Goal: Find specific page/section: Find specific page/section

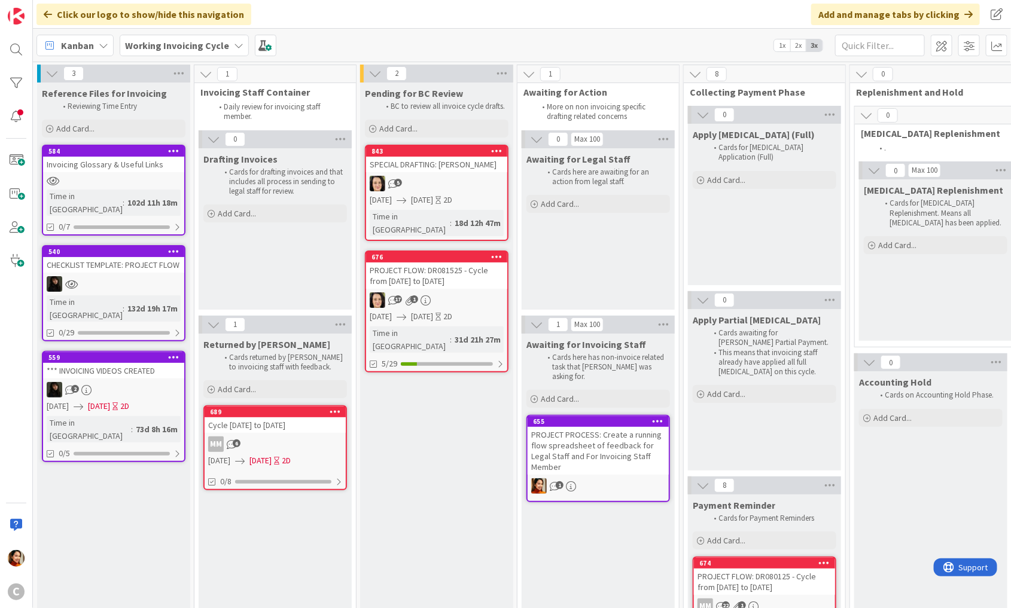
click at [197, 46] on b "Working Invoicing Cycle" at bounding box center [177, 45] width 104 height 12
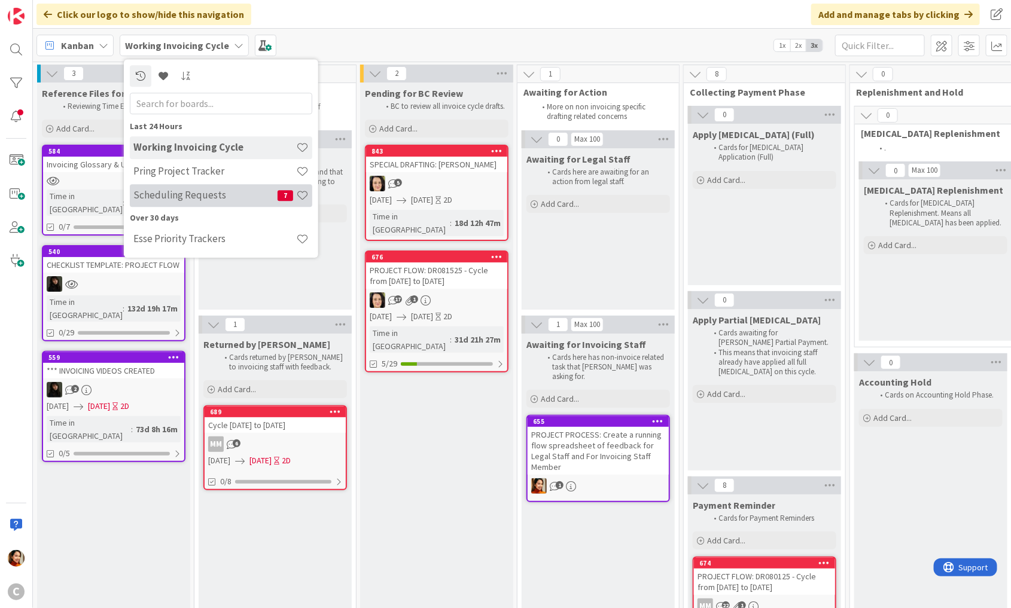
click at [148, 190] on h4 "Scheduling Requests" at bounding box center [205, 196] width 144 height 12
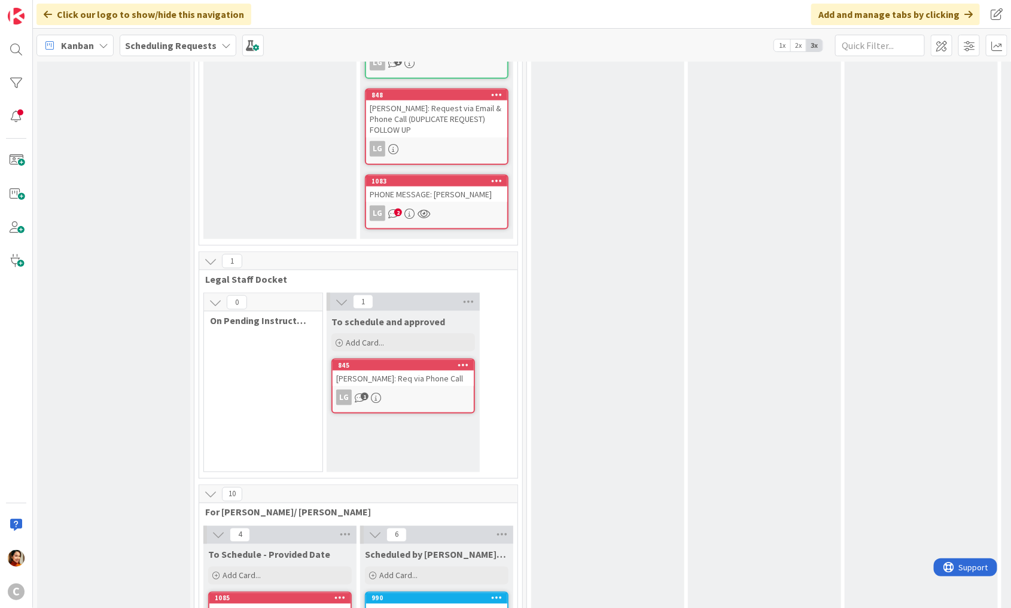
scroll to position [639, 0]
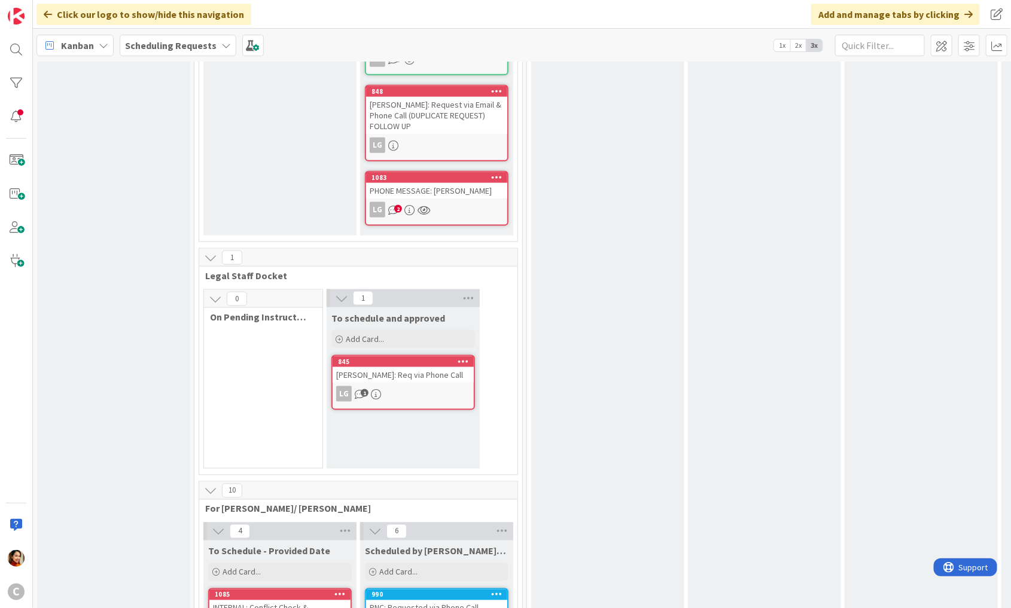
click at [414, 367] on div "845 [PERSON_NAME]: Req via Phone Call LG 1" at bounding box center [403, 382] width 144 height 55
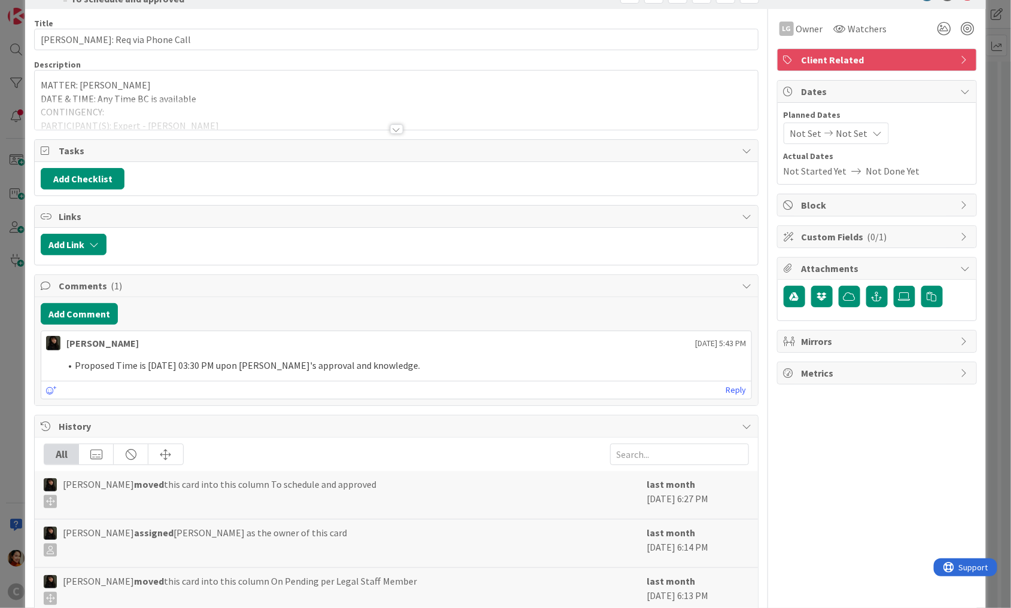
scroll to position [47, 0]
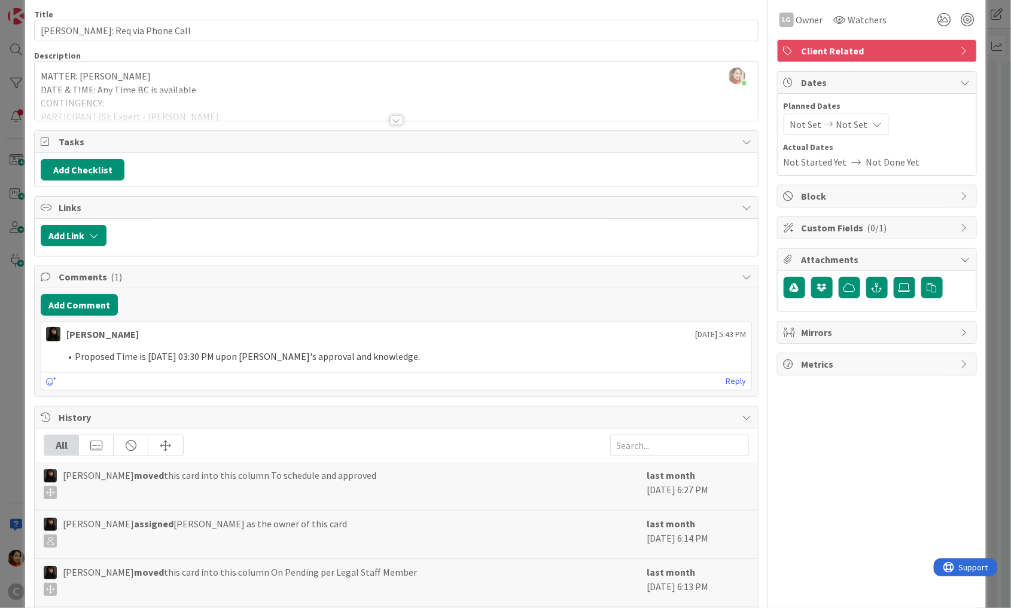
click at [3, 341] on div "ID 845 Scheduling Requests To schedule and approved Title 24 / 128 [PERSON_NAME…" at bounding box center [505, 304] width 1011 height 608
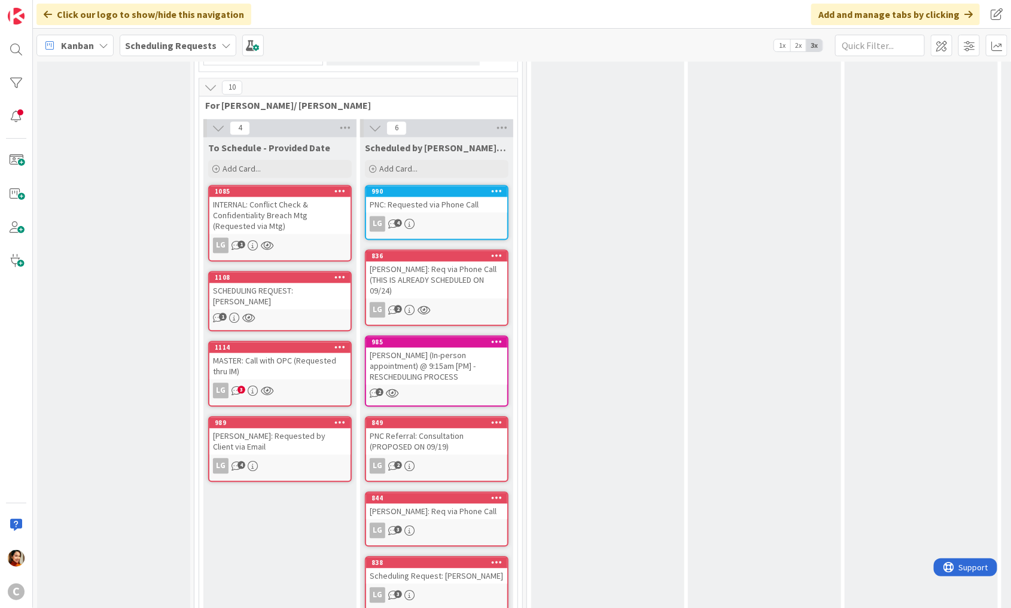
click at [322, 429] on div "[PERSON_NAME]: Requested by Client via Email" at bounding box center [279, 442] width 141 height 26
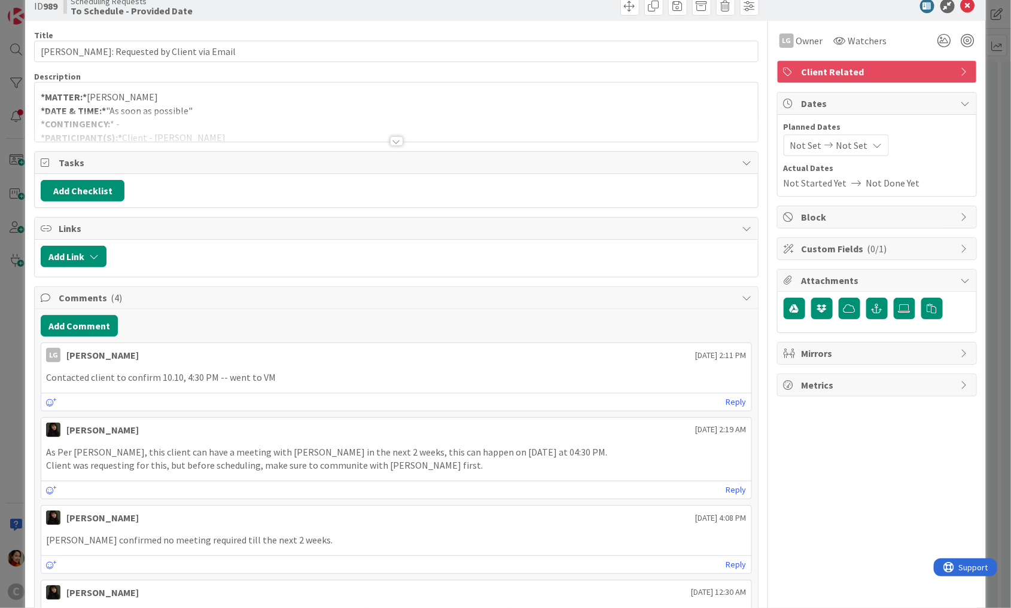
scroll to position [28, 0]
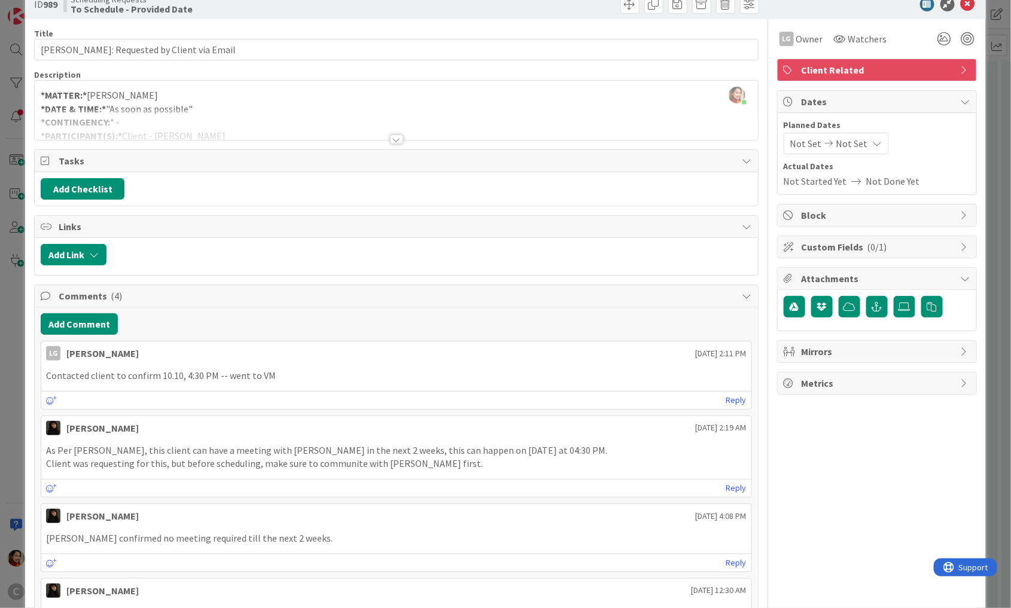
click at [10, 271] on div "ID 989 Scheduling Requests To Schedule - Provided Date Title 36 / 128 [PERSON_N…" at bounding box center [505, 304] width 1011 height 608
